Goal: Task Accomplishment & Management: Manage account settings

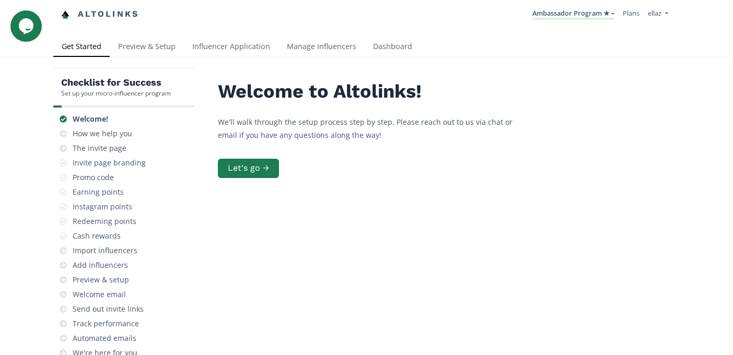
click at [231, 30] on div "Altolinks Ambassador Program ★ KINEDU MACRO INFLUENCERS (prog ventas) Ambassado…" at bounding box center [366, 18] width 733 height 37
click at [233, 49] on link "Influencer Application" at bounding box center [231, 47] width 95 height 21
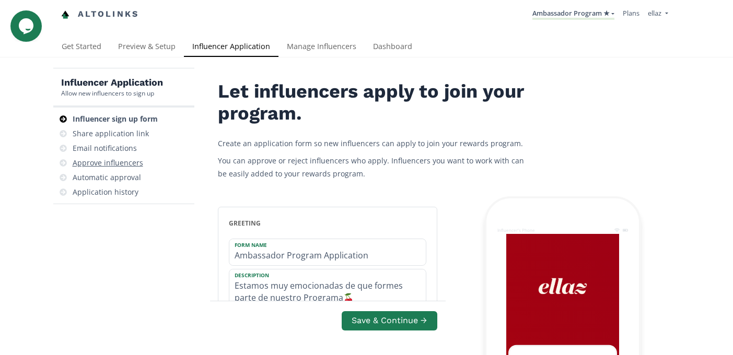
click at [136, 164] on div "Approve influencers" at bounding box center [108, 163] width 71 height 10
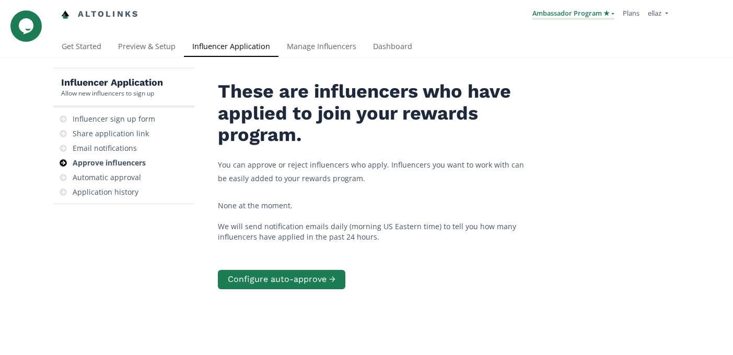
click at [565, 13] on link "Ambassador Program ★" at bounding box center [573, 13] width 82 height 11
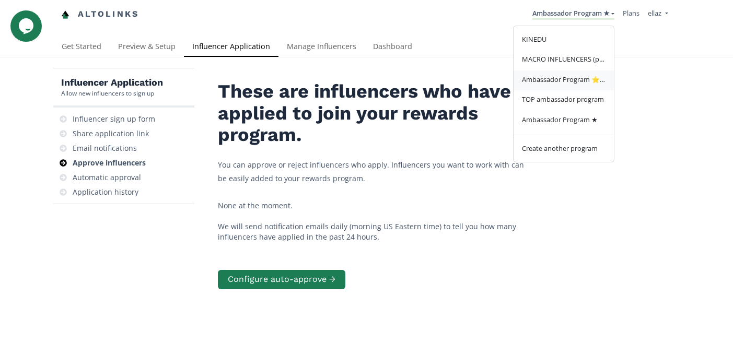
click at [588, 84] on span "Ambassador Program ⭐️⭐️" at bounding box center [564, 79] width 84 height 9
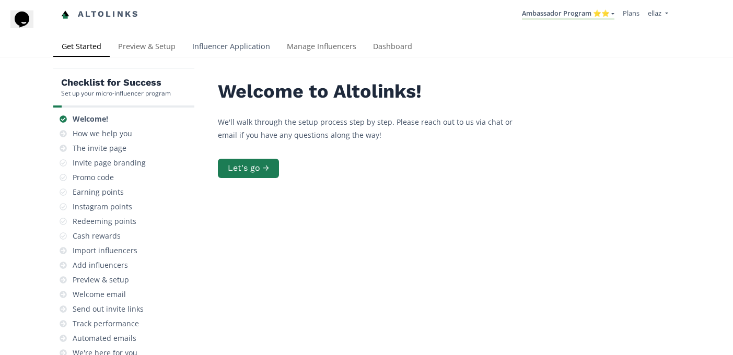
click at [245, 48] on link "Influencer Application" at bounding box center [231, 47] width 95 height 21
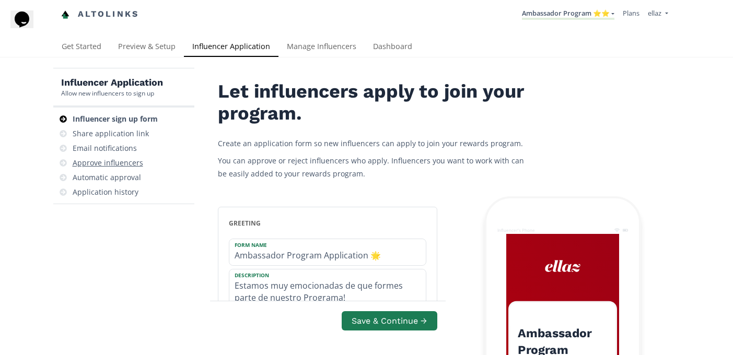
click at [129, 162] on div "Approve influencers" at bounding box center [108, 163] width 71 height 10
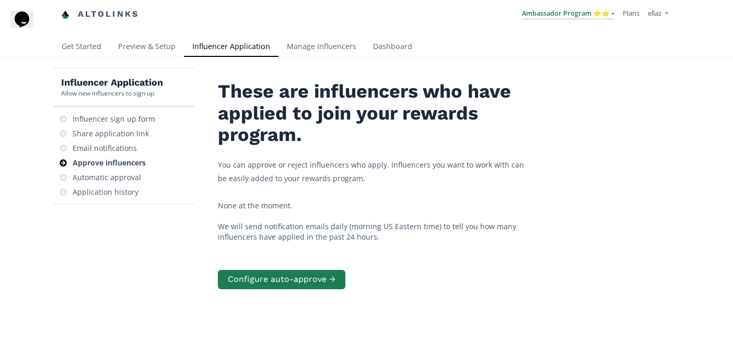
click at [573, 15] on link "Ambassador Program ⭐️⭐️" at bounding box center [568, 13] width 92 height 11
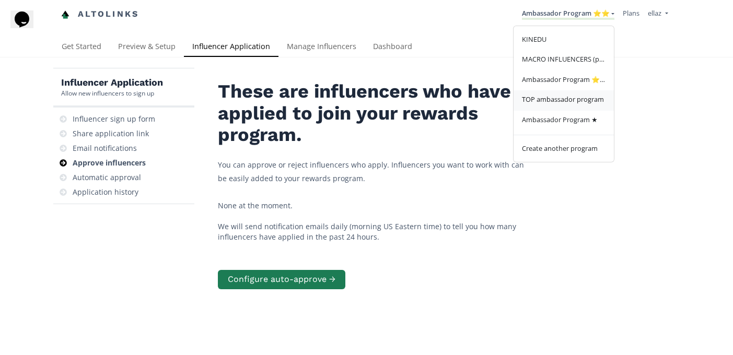
click at [578, 107] on link "TOP ambassador program" at bounding box center [564, 100] width 100 height 20
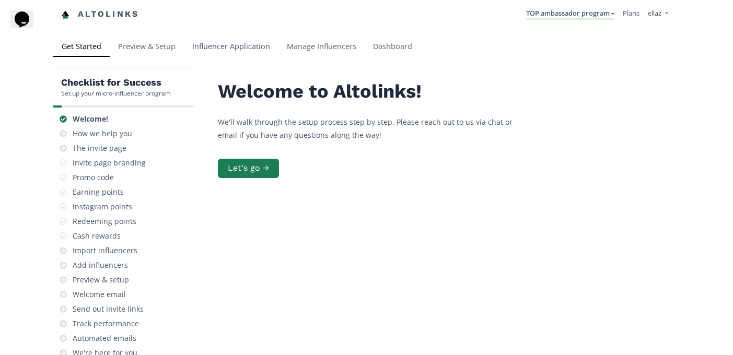
click at [219, 52] on link "Influencer Application" at bounding box center [231, 47] width 95 height 21
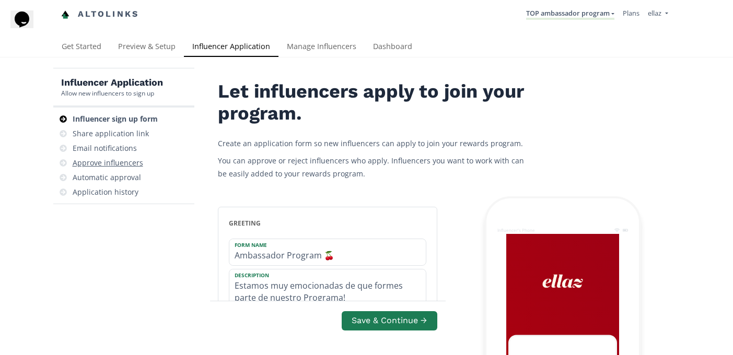
click at [127, 165] on div "Approve influencers" at bounding box center [108, 163] width 71 height 10
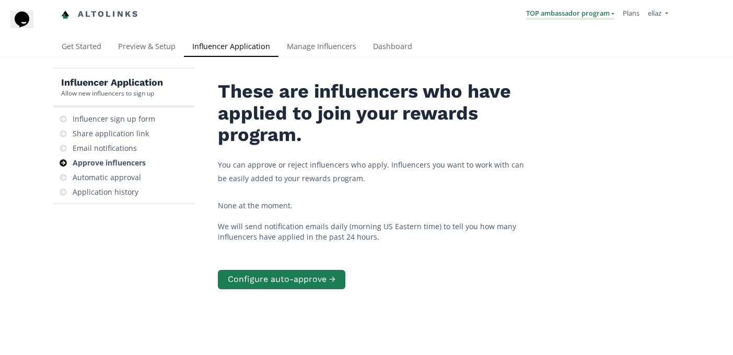
click at [580, 19] on link "TOP ambassador program" at bounding box center [570, 13] width 88 height 11
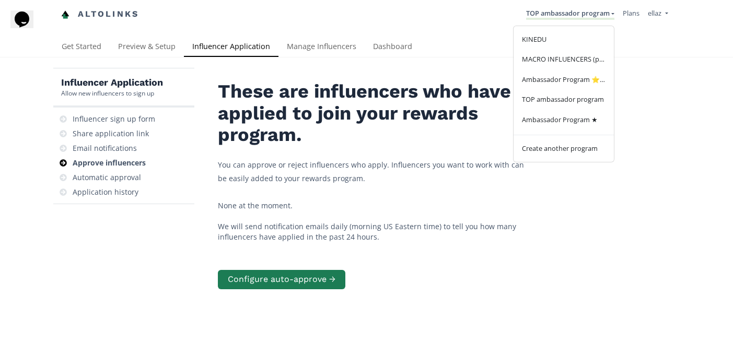
click at [371, 61] on div "Influencer Application Allow new influencers to sign up Influencer sign up form…" at bounding box center [366, 239] width 733 height 364
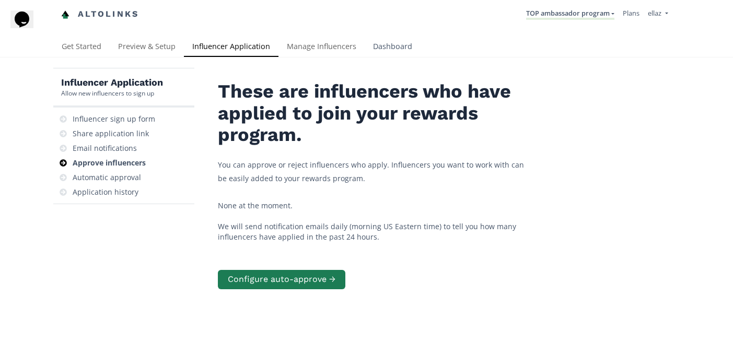
click at [384, 50] on link "Dashboard" at bounding box center [393, 47] width 56 height 21
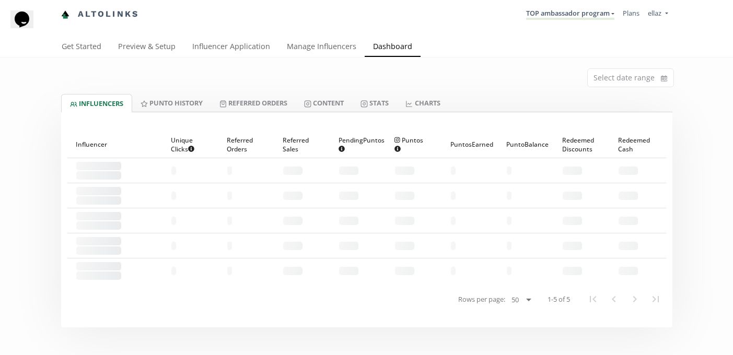
click at [380, 118] on div at bounding box center [366, 118] width 611 height 13
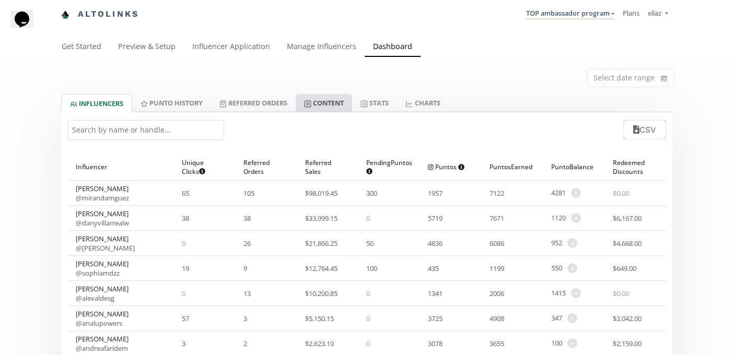
click at [339, 103] on link "Content" at bounding box center [324, 103] width 56 height 18
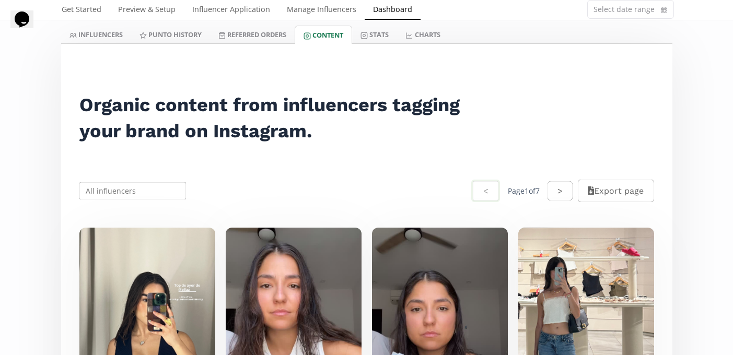
scroll to position [59, 0]
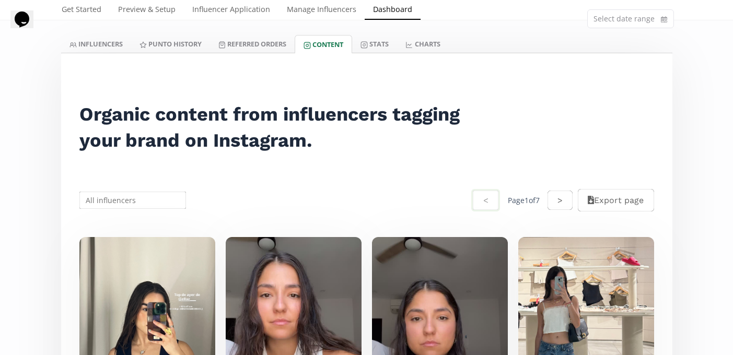
click at [270, 23] on div "Select date range" at bounding box center [366, 16] width 627 height 37
click at [263, 45] on link "Referred Orders" at bounding box center [252, 44] width 85 height 18
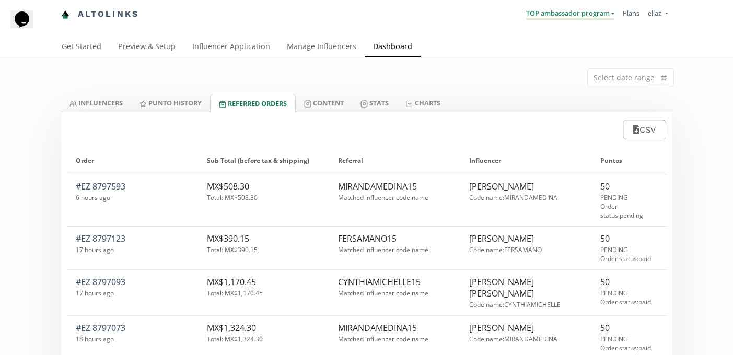
click at [546, 11] on link "TOP ambassador program" at bounding box center [570, 13] width 88 height 11
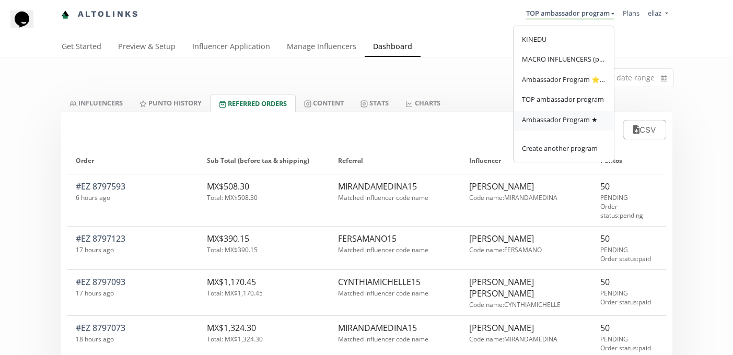
click at [540, 130] on link "Ambassador Program ★" at bounding box center [564, 121] width 100 height 20
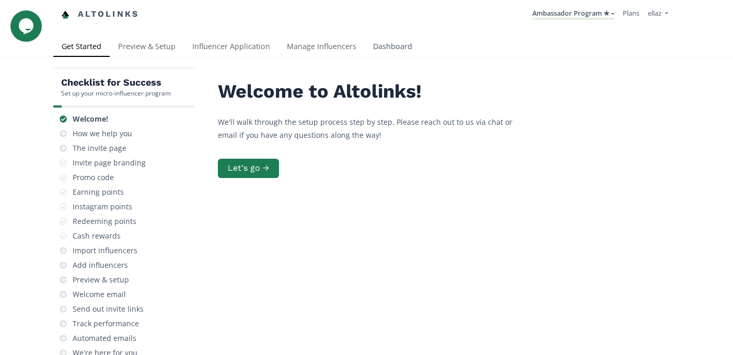
click at [395, 45] on link "Dashboard" at bounding box center [393, 47] width 56 height 21
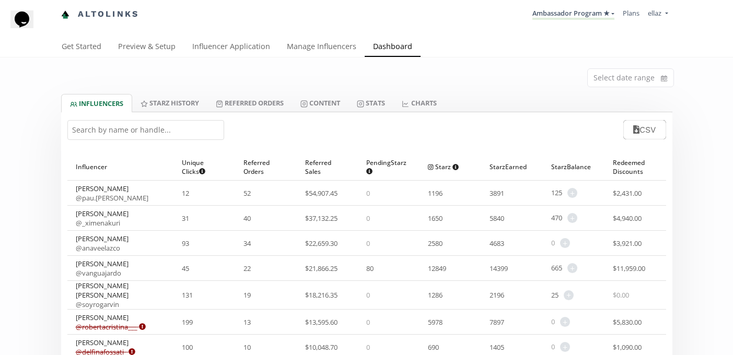
click at [136, 142] on div "CSV" at bounding box center [366, 129] width 611 height 35
click at [125, 131] on input "text" at bounding box center [145, 130] width 157 height 20
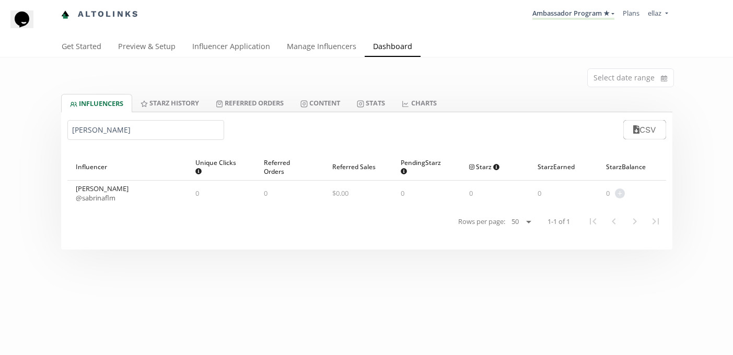
click at [99, 203] on div "[PERSON_NAME] @ sabrinaflm" at bounding box center [127, 193] width 120 height 25
click at [99, 202] on link "@ sabrinaflm" at bounding box center [96, 197] width 40 height 9
click at [152, 134] on input "sabrina" at bounding box center [145, 130] width 157 height 20
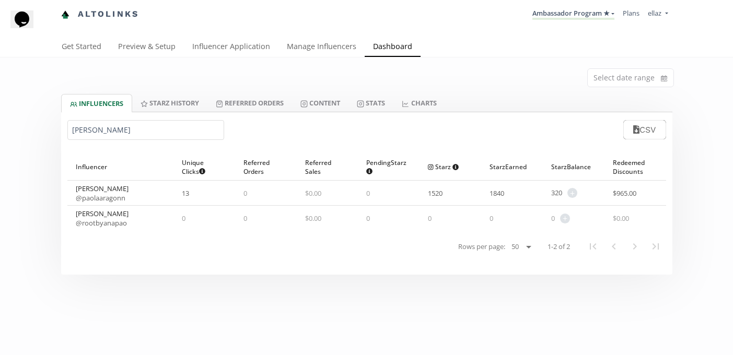
click at [102, 120] on input "ana pao" at bounding box center [145, 130] width 157 height 20
click at [96, 135] on input "ana pao" at bounding box center [145, 130] width 157 height 20
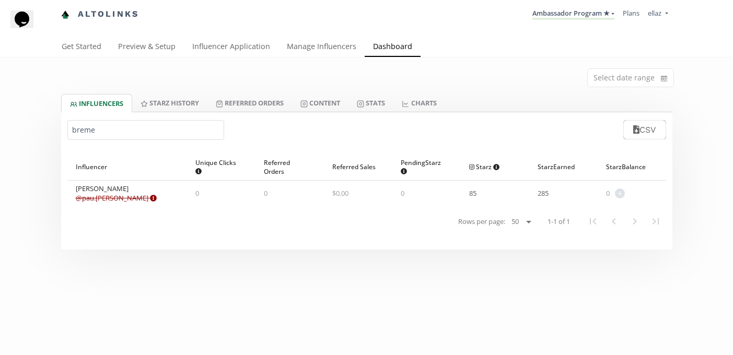
click at [102, 203] on div "Pau Bremer @ pau.bremer Expired or disconnected. Please ask influencer to recon…" at bounding box center [127, 193] width 120 height 25
click at [100, 196] on link "@ pau.bremer Expired or disconnected. Please ask influencer to reconnect." at bounding box center [116, 197] width 81 height 9
click at [101, 130] on input "breme" at bounding box center [145, 130] width 157 height 20
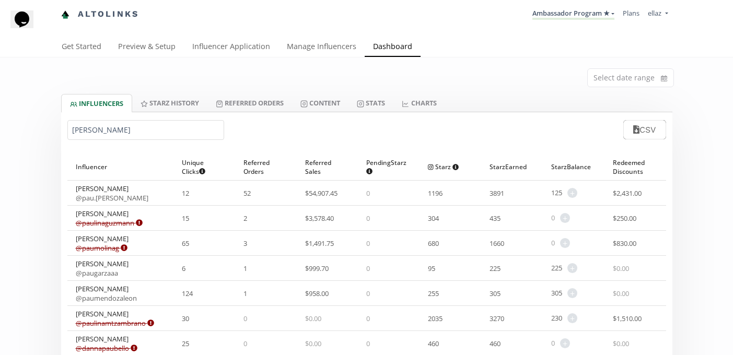
type input "paulina"
click at [142, 133] on input "paulina" at bounding box center [145, 130] width 157 height 20
click at [311, 49] on link "Manage Influencers" at bounding box center [321, 47] width 86 height 21
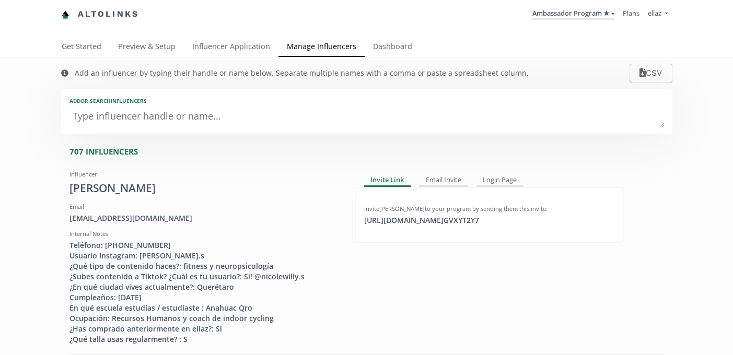
click at [246, 121] on textarea at bounding box center [366, 117] width 595 height 21
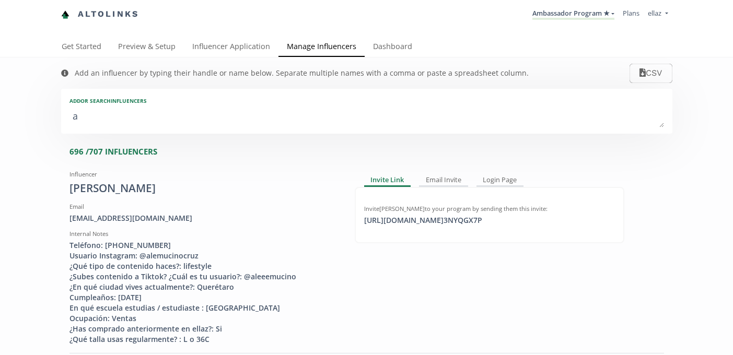
type textarea "an"
type input "an"
type input "AN"
type textarea "[PERSON_NAME]"
type input "[PERSON_NAME]"
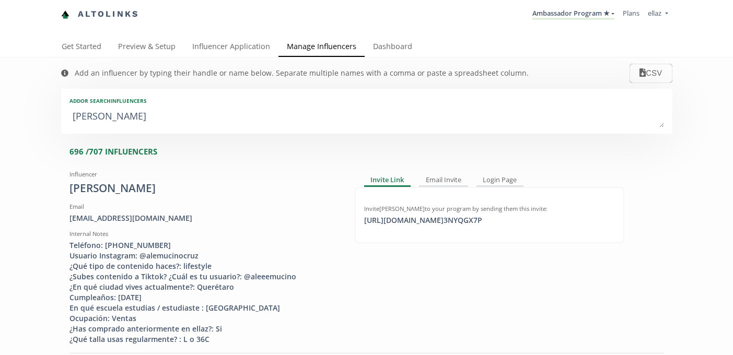
type input "[PERSON_NAME]"
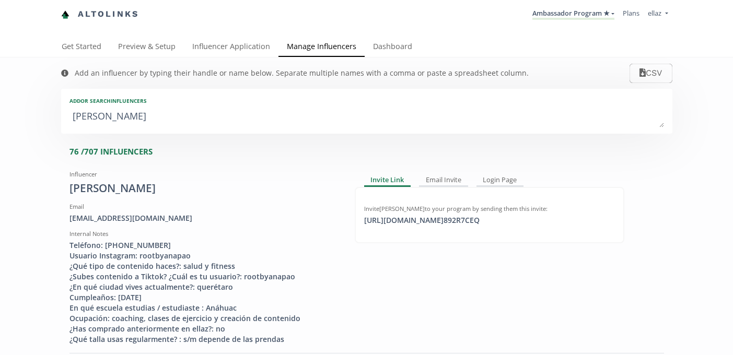
type textarea "[PERSON_NAME]"
type input "[PERSON_NAME]"
type textarea "[PERSON_NAME]"
type input "[PERSON_NAME]"
type textarea "[PERSON_NAME]"
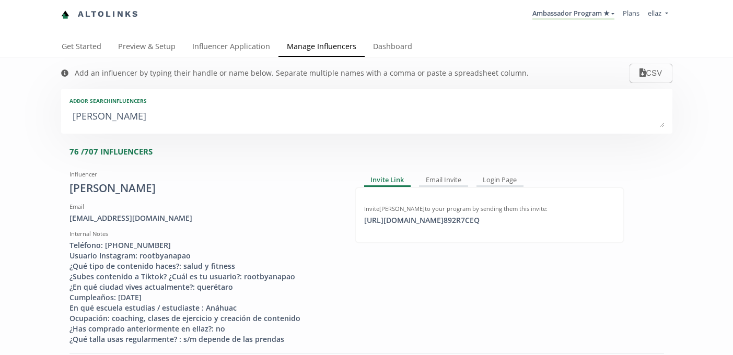
type input "[PERSON_NAME]"
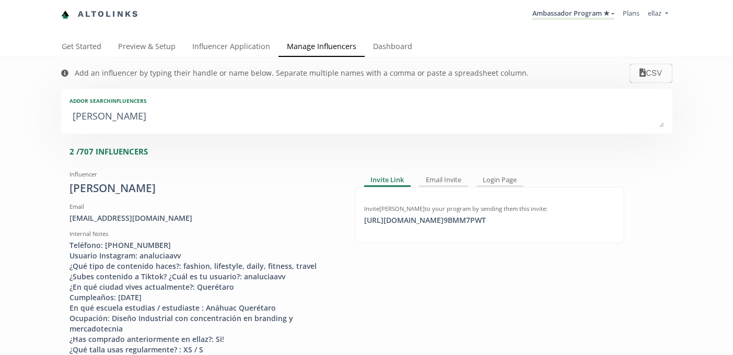
type textarea "[PERSON_NAME]"
type input "[PERSON_NAME]"
type textarea "[PERSON_NAME][DATE]"
type input "[PERSON_NAME][DATE]"
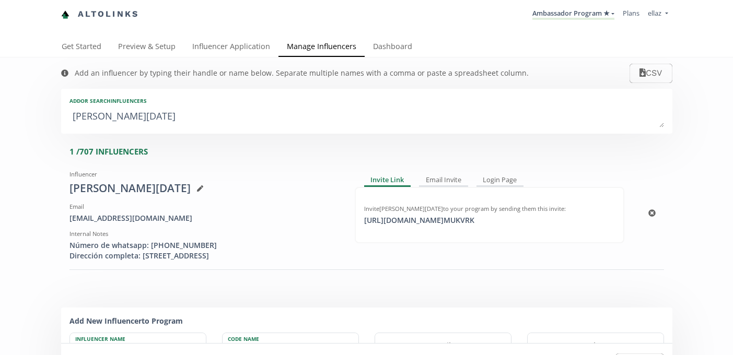
type textarea "[PERSON_NAME][DATE]"
click at [125, 219] on div "[EMAIL_ADDRESS][DOMAIN_NAME]" at bounding box center [204, 218] width 270 height 10
copy div "[EMAIL_ADDRESS][DOMAIN_NAME]"
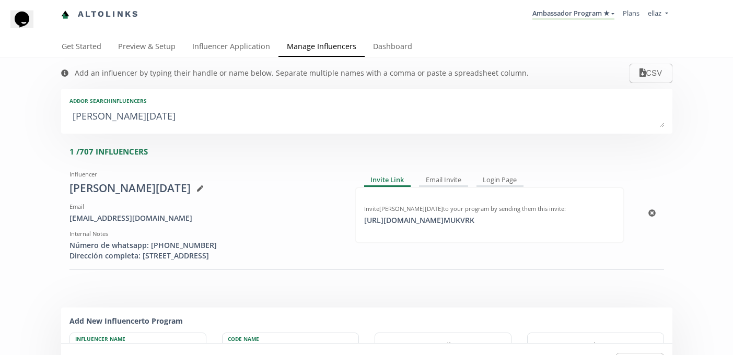
click at [197, 188] on icon at bounding box center [200, 188] width 6 height 6
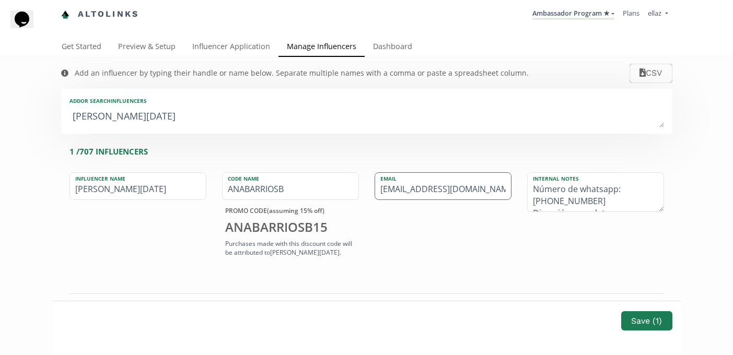
click at [402, 183] on input "[EMAIL_ADDRESS][DOMAIN_NAME]" at bounding box center [443, 186] width 136 height 27
paste input "hot"
type input "[EMAIL_ADDRESS][DOMAIN_NAME]"
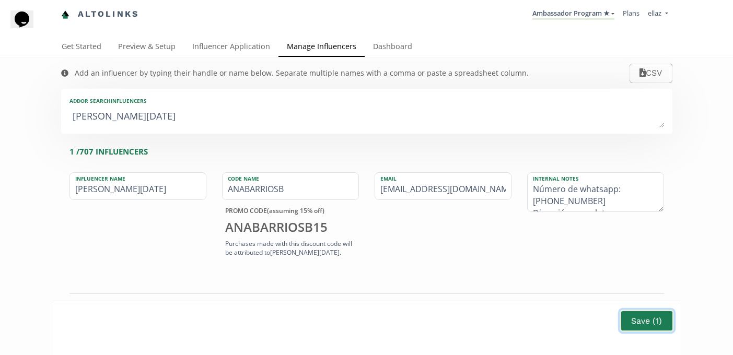
click at [637, 326] on button "Save ( 1 )" at bounding box center [647, 321] width 54 height 22
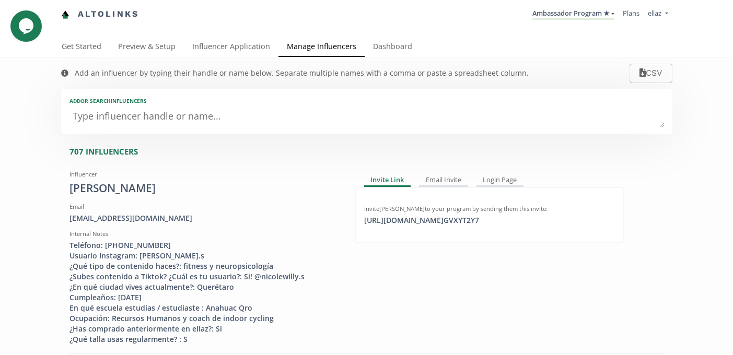
click at [237, 126] on textarea at bounding box center [366, 117] width 595 height 21
type textarea "so"
type input "so"
type input "SO"
type textarea "sof"
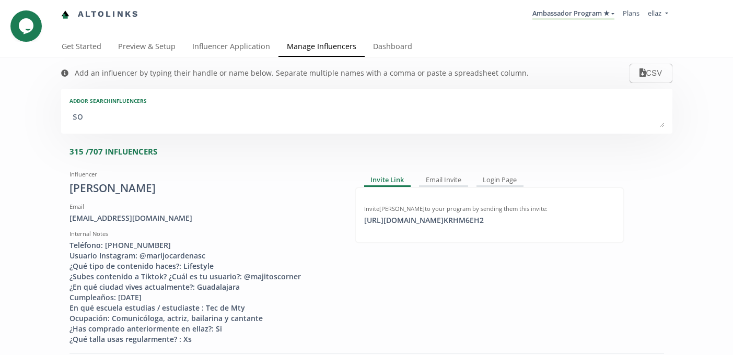
type input "sof"
type input "SOF"
type textarea "sofi"
type input "sofi"
type input "SOFI"
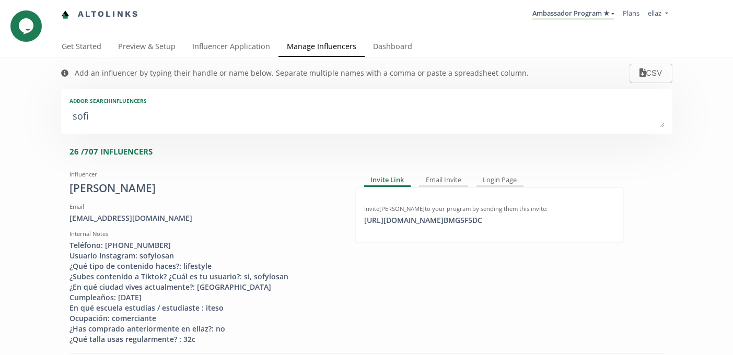
type textarea "sofia"
type input "sofia"
type input "SOFIA"
type textarea "sofia p"
type input "sofia p"
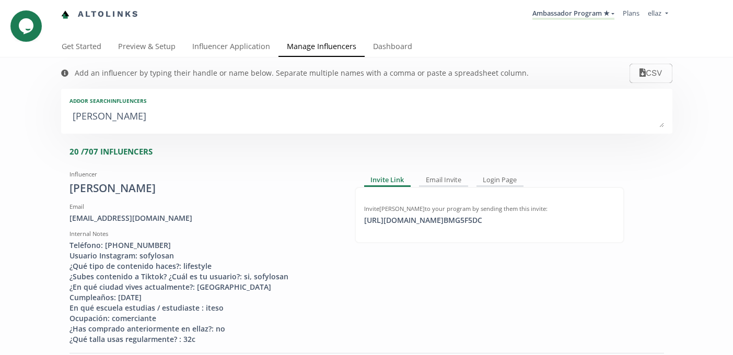
type textarea "sofia pe"
type input "sofia pe"
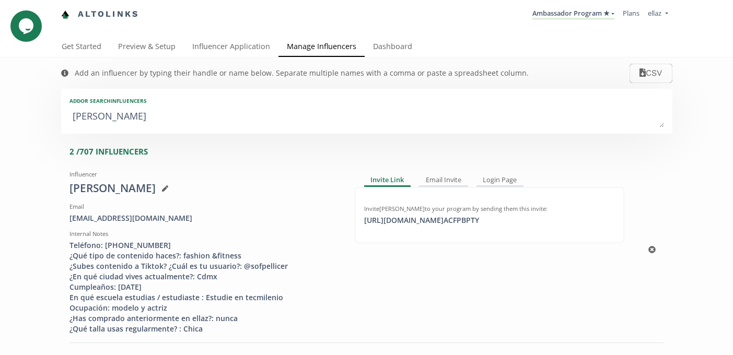
type textarea "sofia per"
type input "sofia per"
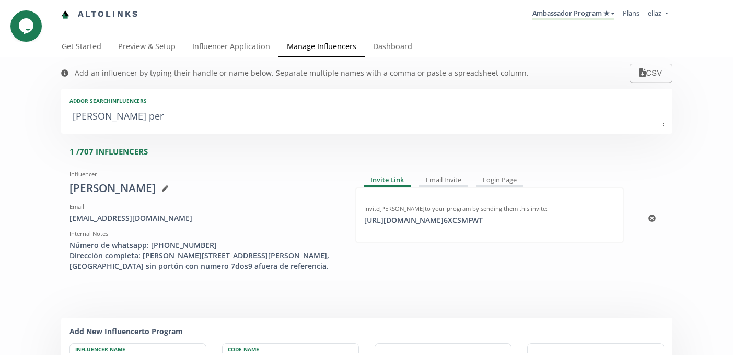
type textarea "sofia per"
click at [432, 220] on div "https://app.altolinks.com/invite/ 6XCSMFWT copied" at bounding box center [423, 220] width 131 height 10
copy div "https://app.altolink"
click at [403, 43] on link "Dashboard" at bounding box center [393, 47] width 56 height 21
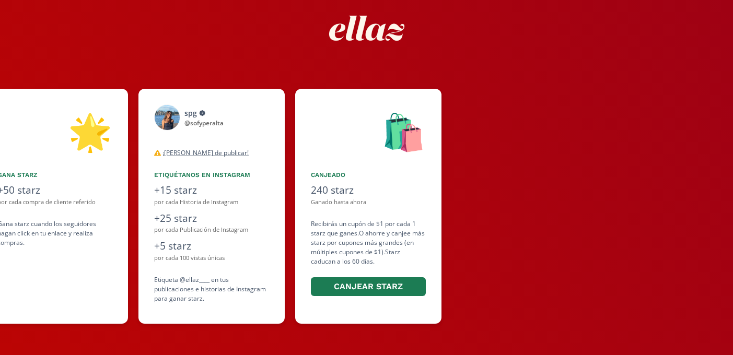
scroll to position [0, 627]
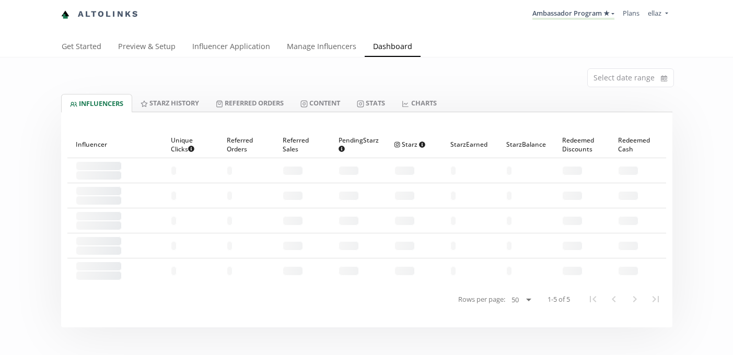
click at [336, 92] on div "Select date range" at bounding box center [366, 75] width 627 height 37
click at [330, 98] on link "Content" at bounding box center [320, 103] width 56 height 18
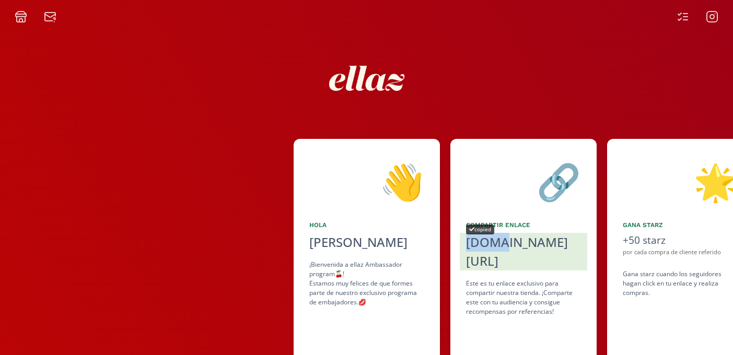
click at [494, 243] on div "[DOMAIN_NAME][URL]" at bounding box center [523, 252] width 115 height 38
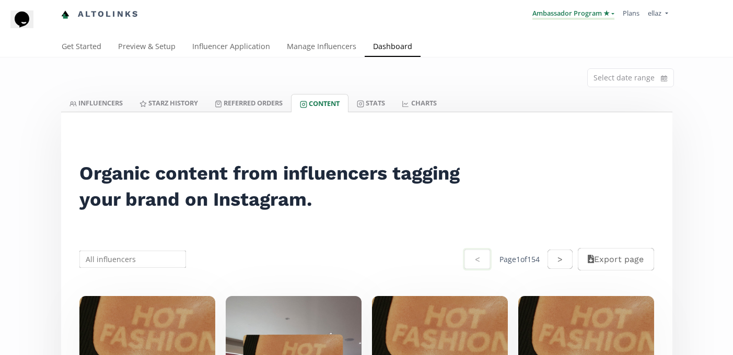
click at [564, 17] on link "Ambassador Program ★" at bounding box center [573, 13] width 82 height 11
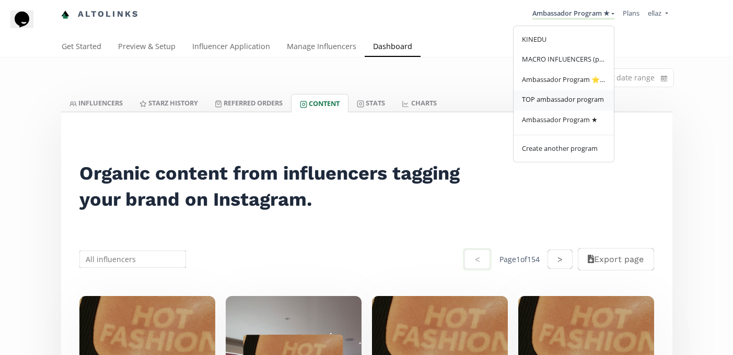
click at [563, 99] on span "TOP ambassador program" at bounding box center [563, 99] width 82 height 9
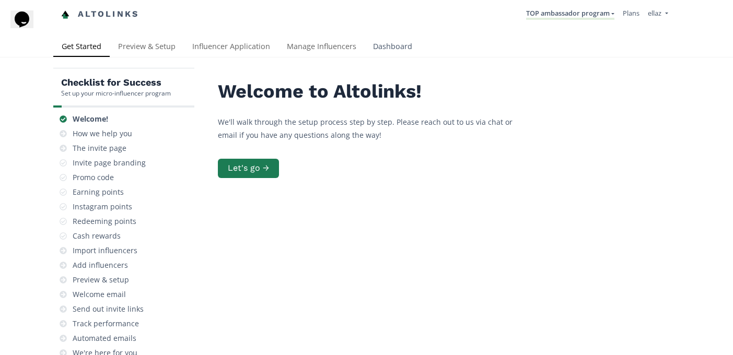
click at [391, 45] on link "Dashboard" at bounding box center [393, 47] width 56 height 21
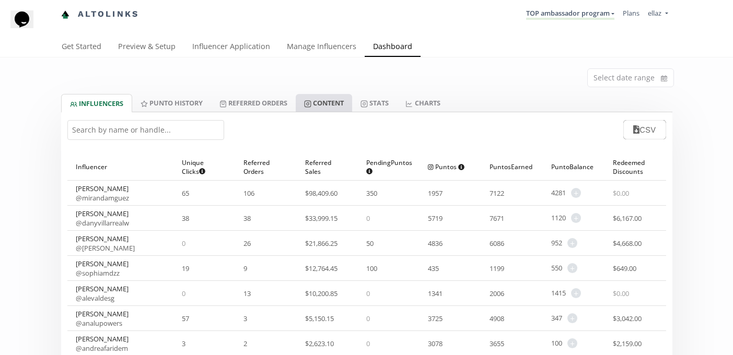
click at [330, 107] on link "Content" at bounding box center [324, 103] width 56 height 18
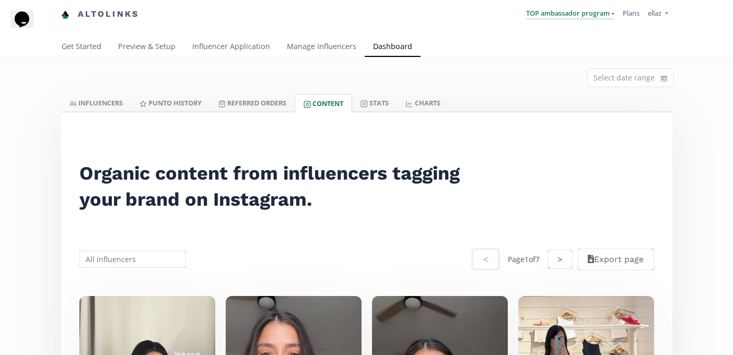
click at [551, 14] on link "TOP ambassador program" at bounding box center [570, 13] width 88 height 11
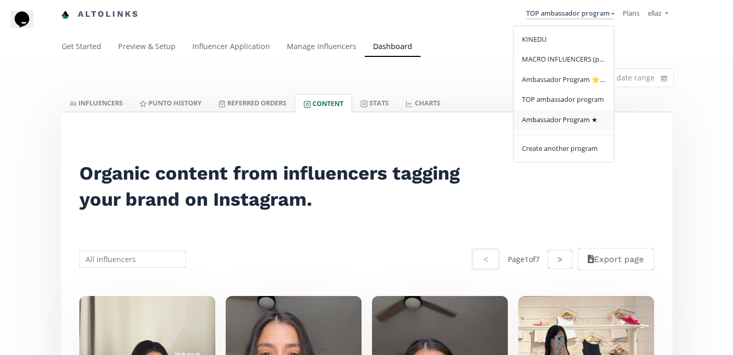
click at [535, 114] on link "Ambassador Program ★" at bounding box center [564, 121] width 100 height 20
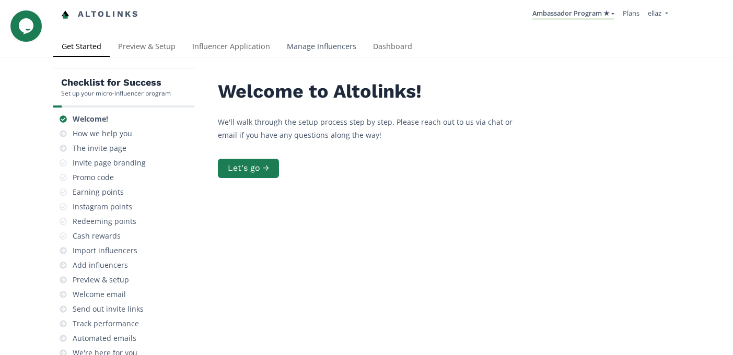
click at [340, 40] on link "Manage Influencers" at bounding box center [321, 47] width 86 height 21
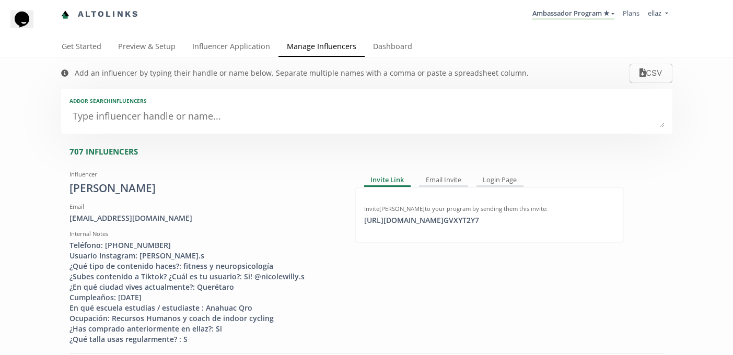
click at [155, 128] on div "Add or search INFLUENCERS" at bounding box center [366, 111] width 611 height 45
click at [147, 125] on textarea at bounding box center [366, 117] width 595 height 21
type textarea "lju"
type input "lju"
type input "LJU"
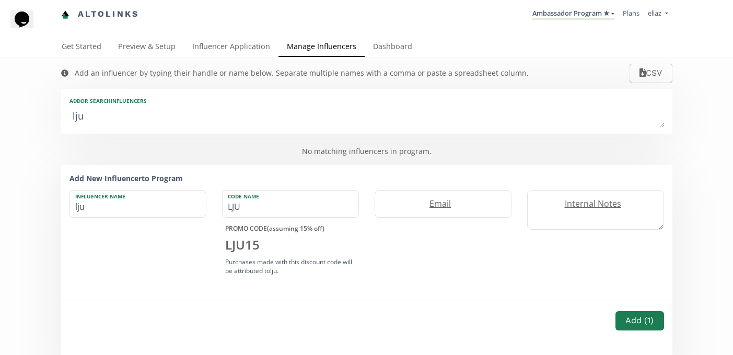
type textarea "ljul"
type input "ljul"
type input "LJUL"
type textarea "lju"
type input "lju"
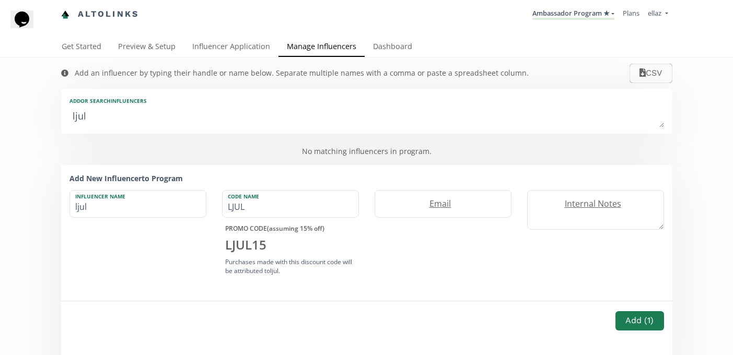
type input "LJU"
type textarea "lj"
type input "lj"
type input "LJ"
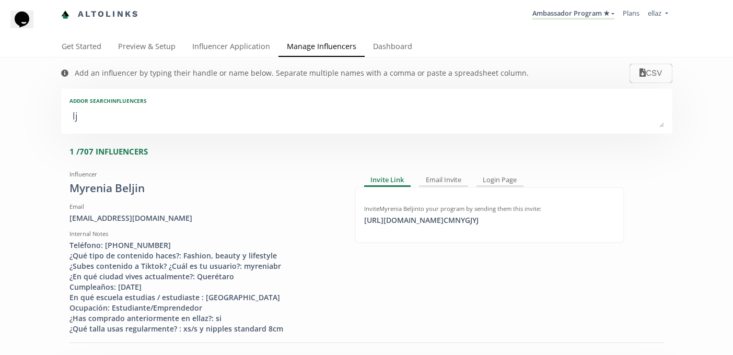
type textarea "l"
type input "l"
type input "L"
type textarea "ly"
type input "ly"
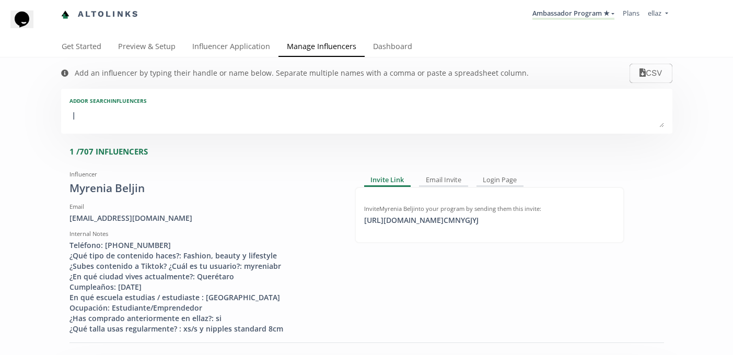
type input "LY"
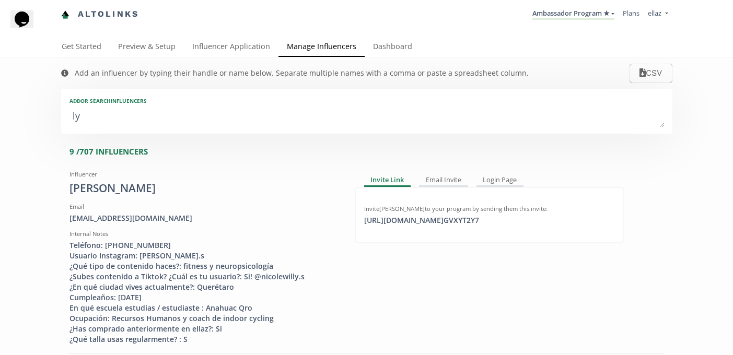
type textarea "lyl"
type input "lyl"
type input "LYL"
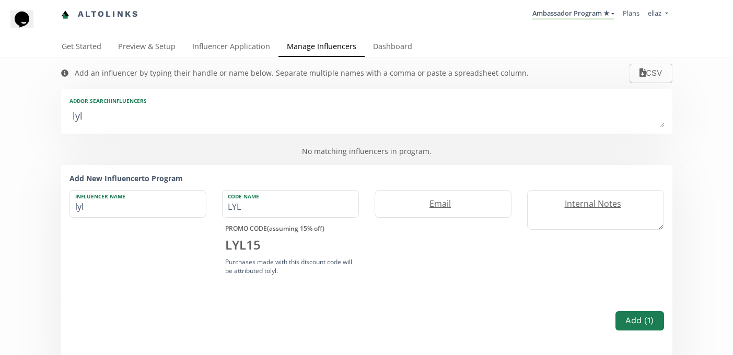
type textarea "ly"
type input "ly"
type input "LY"
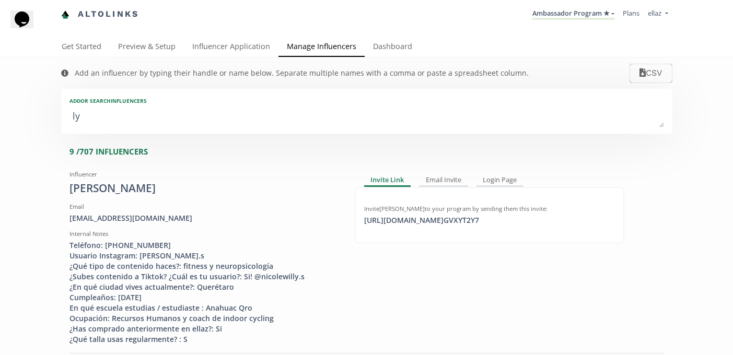
type textarea "l"
type input "l"
type input "L"
type textarea "lu"
type input "lu"
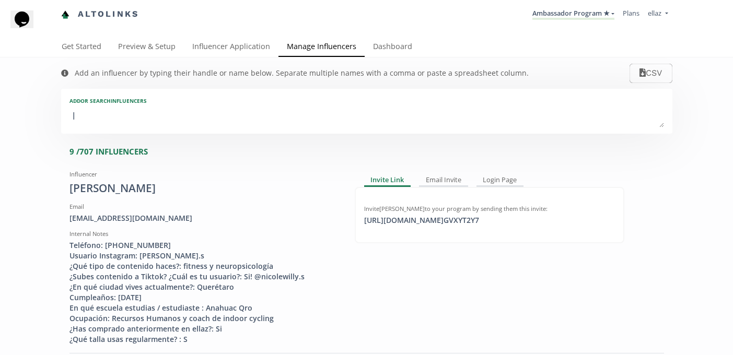
type input "LU"
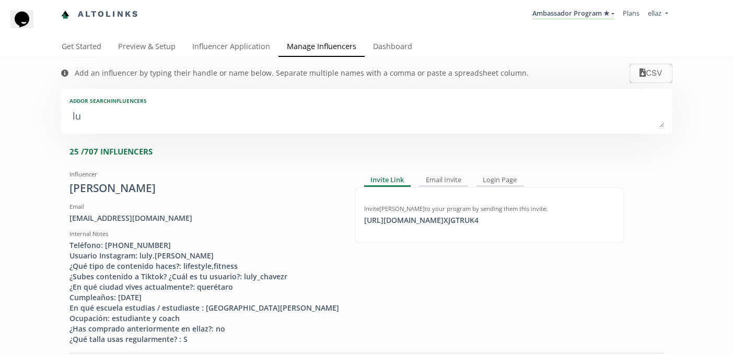
type textarea "lul"
type input "lul"
type input "LUL"
type textarea "lult"
type input "lult"
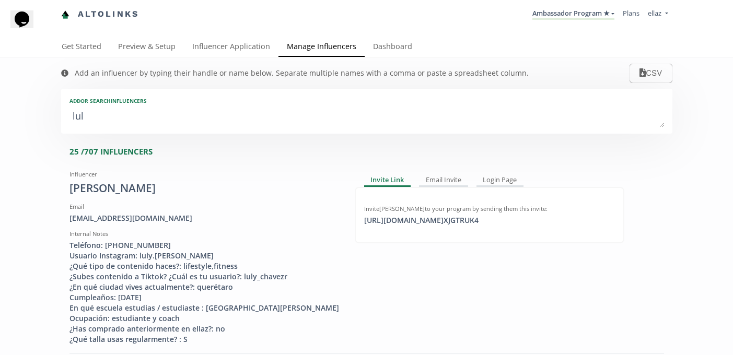
type input "LULT"
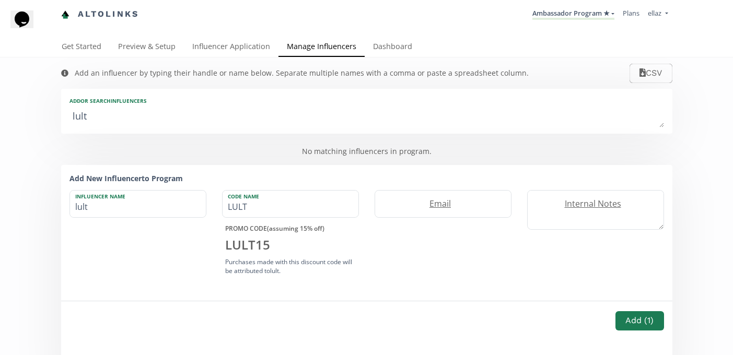
type textarea "lul"
type input "lul"
type input "LUL"
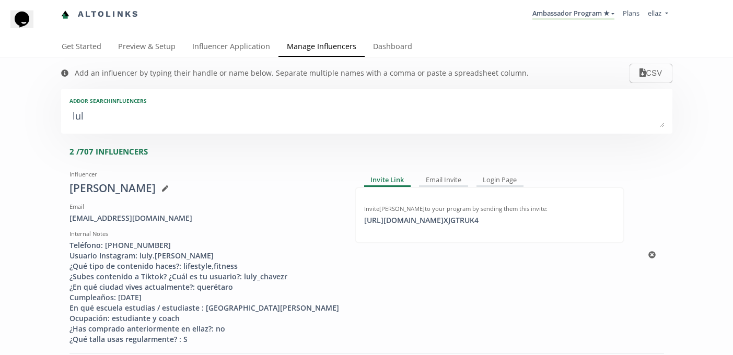
type textarea "lul"
click at [168, 257] on div "Teléfono: [PHONE_NUMBER] Usuario Instagram: luly.[PERSON_NAME] ¿Qué tipo de con…" at bounding box center [204, 292] width 270 height 104
click at [152, 255] on div "Teléfono: [PHONE_NUMBER] Usuario Instagram: luly.[PERSON_NAME] ¿Qué tipo de con…" at bounding box center [204, 292] width 270 height 104
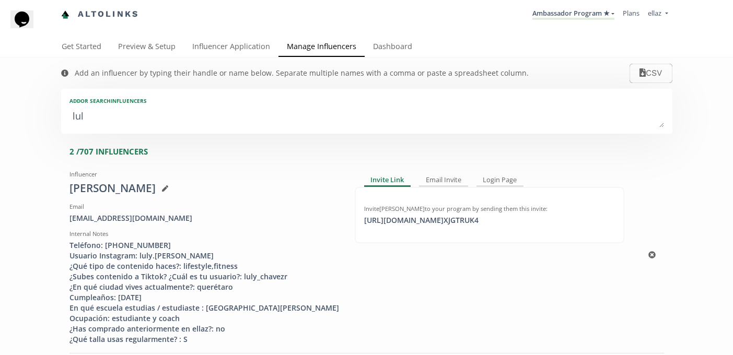
drag, startPoint x: 139, startPoint y: 254, endPoint x: 211, endPoint y: 254, distance: 71.1
click at [211, 254] on div "Teléfono: [PHONE_NUMBER] Usuario Instagram: luly.[PERSON_NAME] ¿Qué tipo de con…" at bounding box center [204, 292] width 270 height 104
drag, startPoint x: 183, startPoint y: 255, endPoint x: 138, endPoint y: 254, distance: 45.5
click at [138, 254] on div "Teléfono: [PHONE_NUMBER] Usuario Instagram: luly.[PERSON_NAME] ¿Qué tipo de con…" at bounding box center [204, 292] width 270 height 104
copy div "luly.chavezr"
